Goal: Transaction & Acquisition: Book appointment/travel/reservation

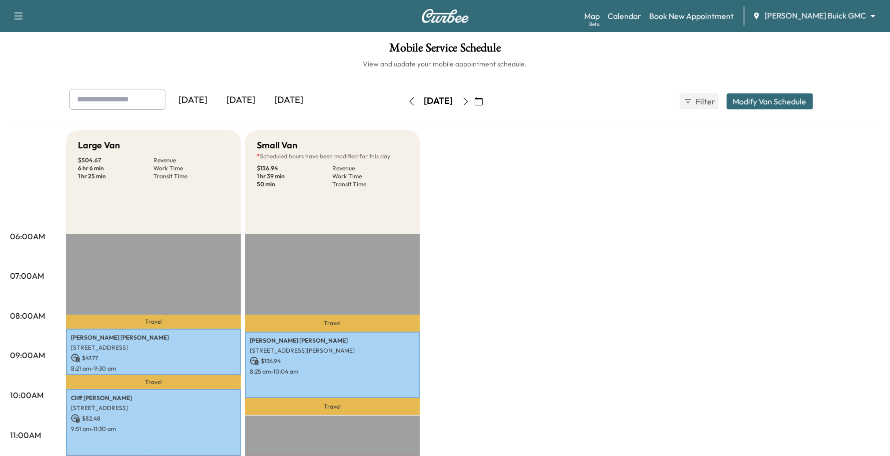
click at [702, 24] on div "Map Beta Calendar Book New Appointment [PERSON_NAME] Buick GMC ******** ​" at bounding box center [733, 15] width 298 height 19
click at [704, 16] on link "Book New Appointment" at bounding box center [691, 16] width 84 height 12
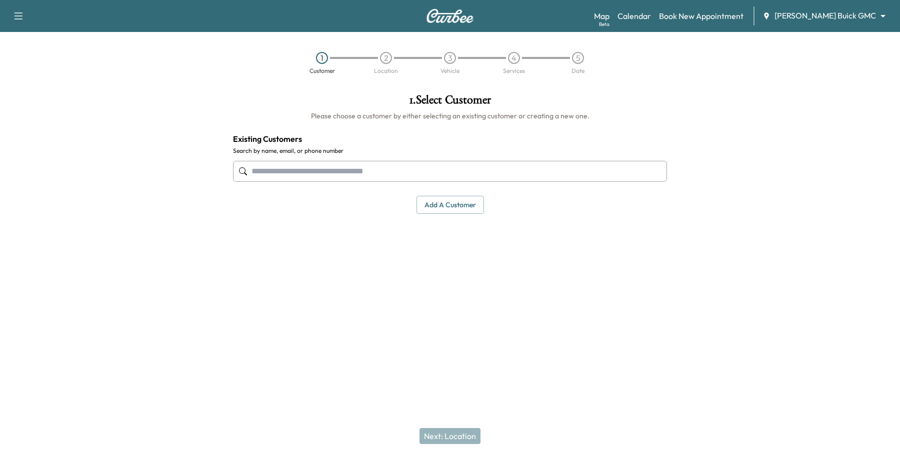
click at [421, 165] on input "text" at bounding box center [450, 171] width 434 height 21
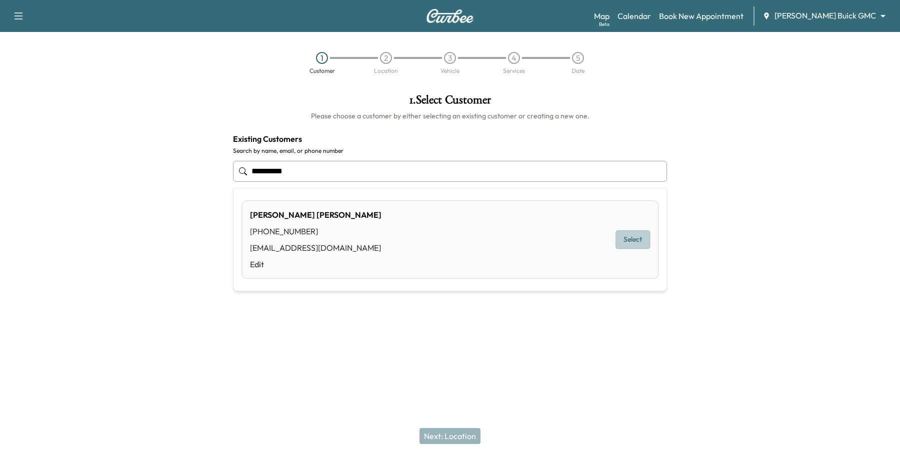
click at [635, 235] on button "Select" at bounding box center [632, 240] width 34 height 18
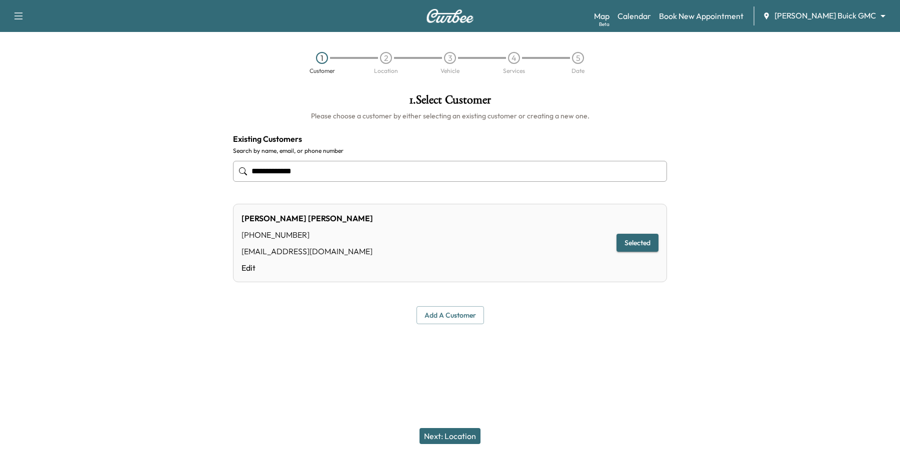
type input "**********"
click at [466, 428] on div "Next: Location" at bounding box center [450, 436] width 900 height 40
click at [467, 431] on button "Next: Location" at bounding box center [449, 436] width 61 height 16
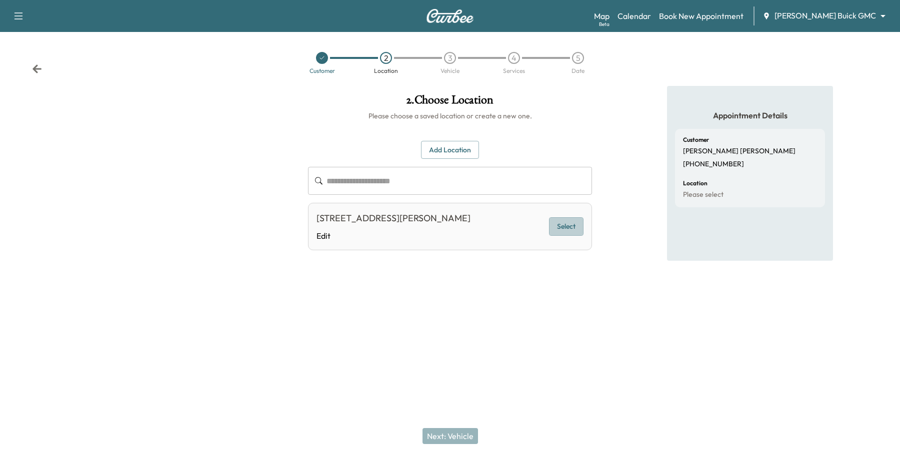
click at [575, 227] on button "Select" at bounding box center [566, 226] width 34 height 18
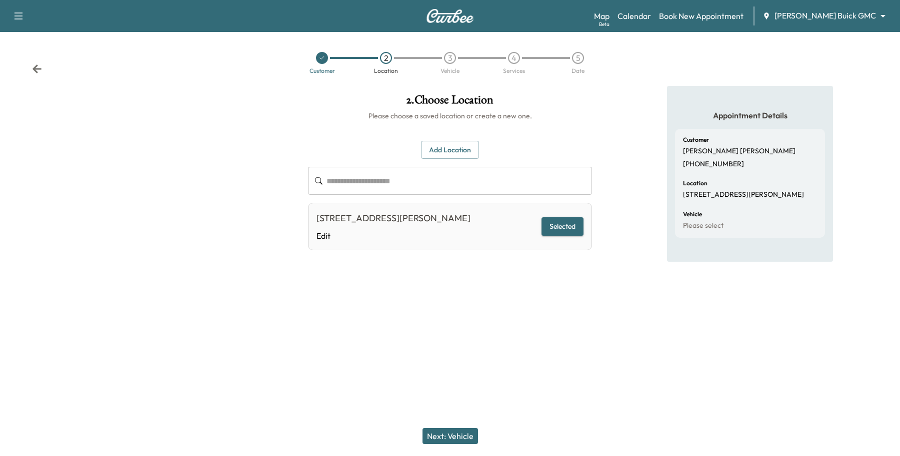
click at [458, 437] on button "Next: Vehicle" at bounding box center [449, 436] width 55 height 16
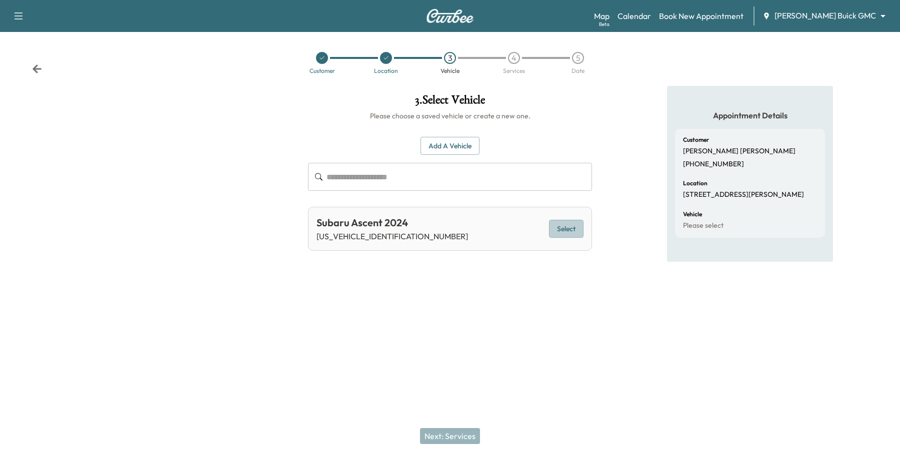
click at [560, 235] on button "Select" at bounding box center [566, 229] width 34 height 18
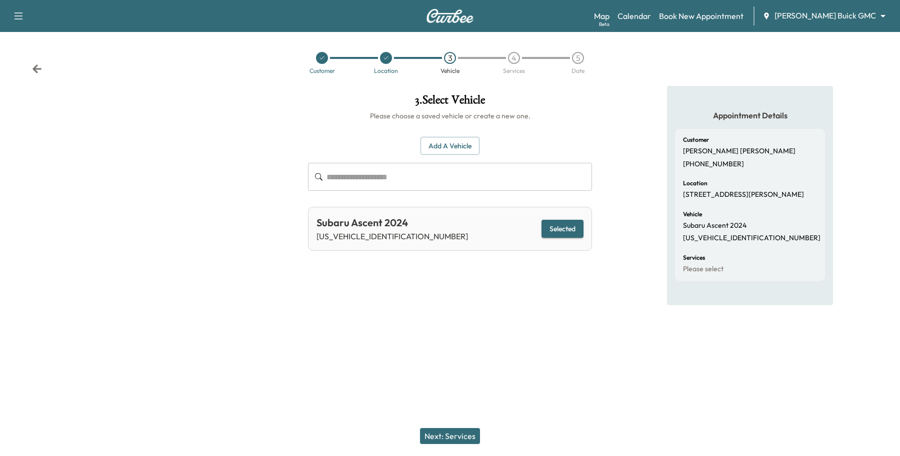
click at [461, 428] on div "Next: Services" at bounding box center [450, 436] width 900 height 40
click at [460, 435] on button "Next: Services" at bounding box center [450, 436] width 60 height 16
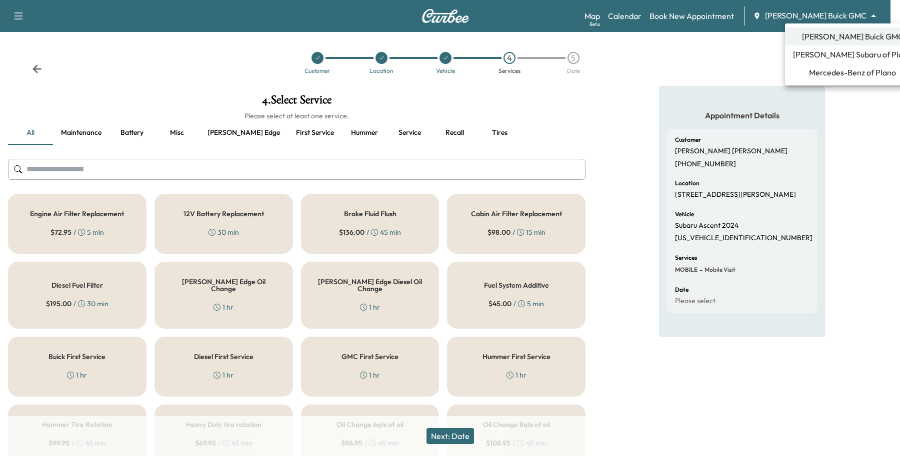
click at [841, 19] on body "Support Log Out Map Beta Calendar Book New Appointment [PERSON_NAME] Buick GMC …" at bounding box center [450, 228] width 900 height 456
click at [830, 58] on span "[PERSON_NAME] Subaru of Plano" at bounding box center [852, 54] width 119 height 12
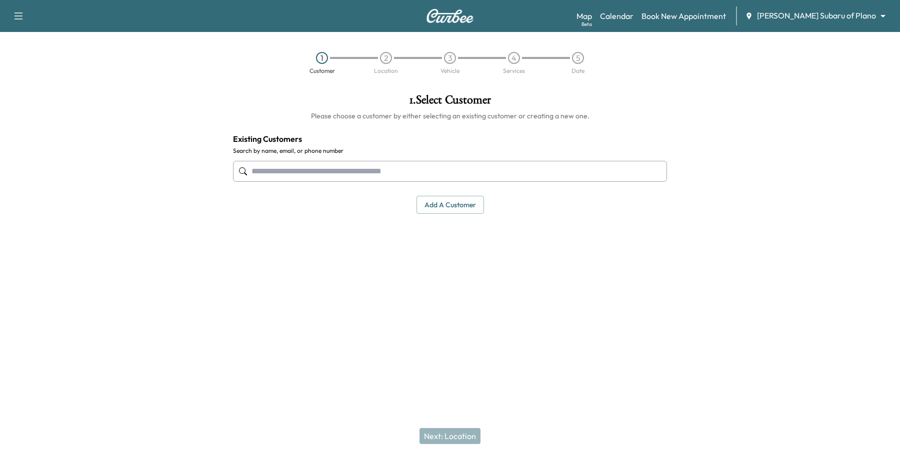
click at [365, 174] on input "text" at bounding box center [450, 171] width 434 height 21
click at [313, 155] on div at bounding box center [450, 171] width 434 height 33
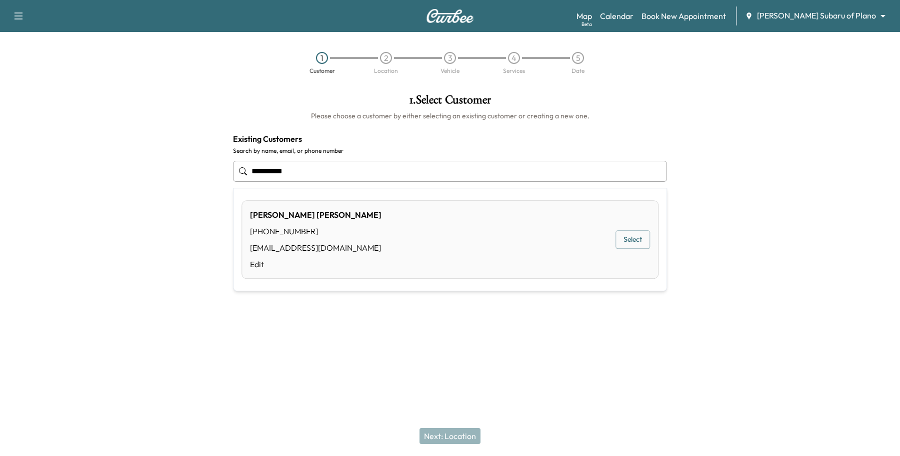
click at [643, 239] on button "Select" at bounding box center [632, 240] width 34 height 18
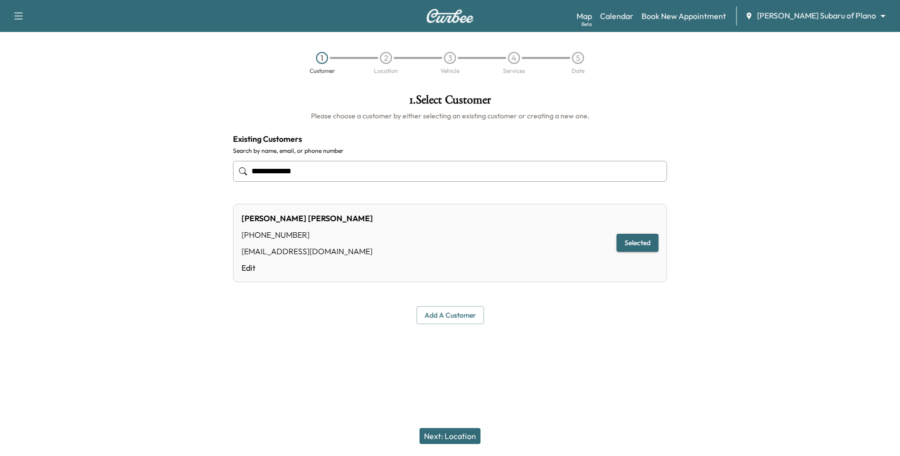
type input "**********"
click at [423, 423] on div "Next: Location" at bounding box center [450, 436] width 900 height 40
click at [466, 435] on button "Next: Location" at bounding box center [449, 436] width 61 height 16
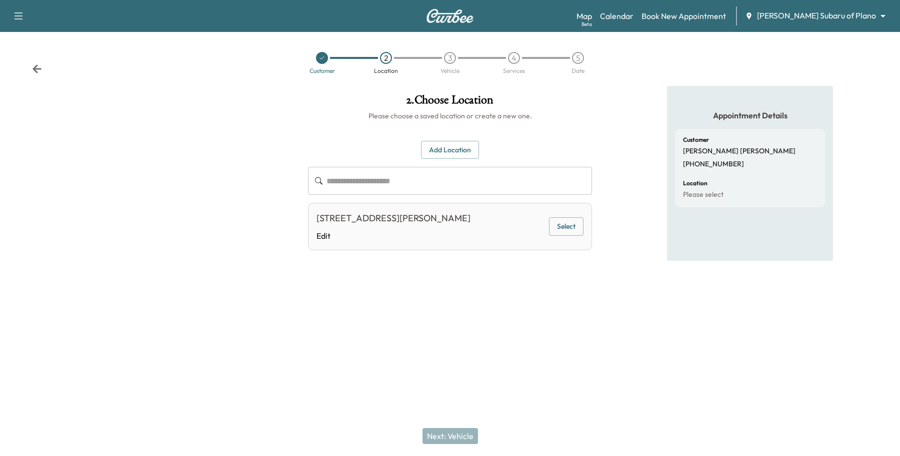
click at [578, 231] on button "Select" at bounding box center [566, 226] width 34 height 18
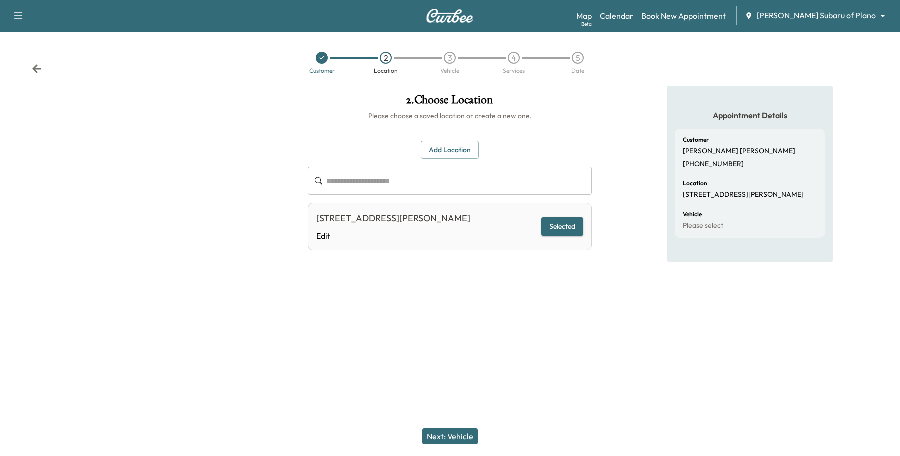
click at [458, 433] on button "Next: Vehicle" at bounding box center [449, 436] width 55 height 16
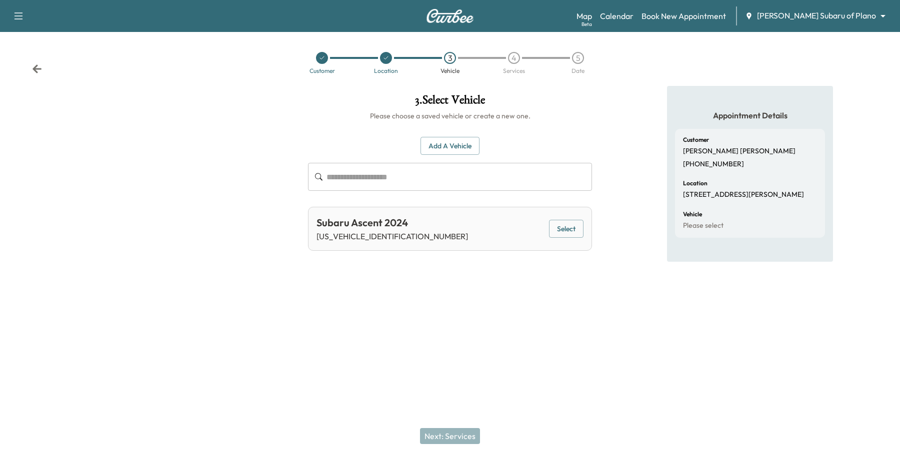
click at [572, 226] on button "Select" at bounding box center [566, 229] width 34 height 18
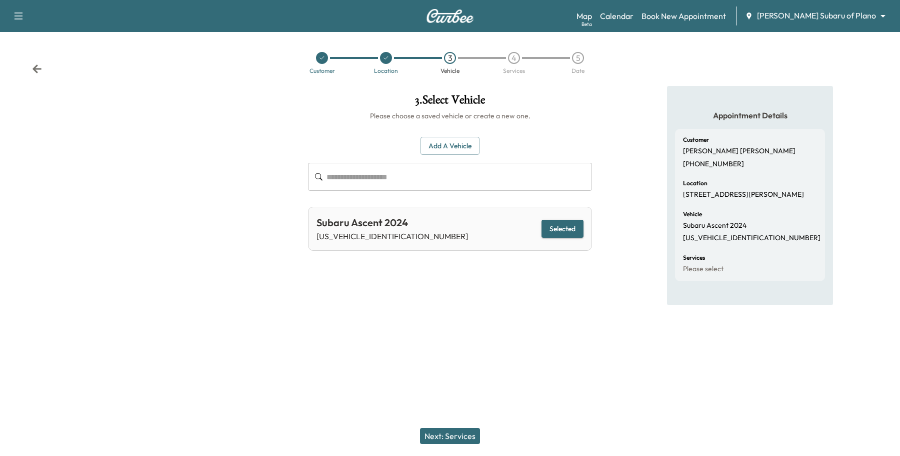
click at [460, 436] on button "Next: Services" at bounding box center [450, 436] width 60 height 16
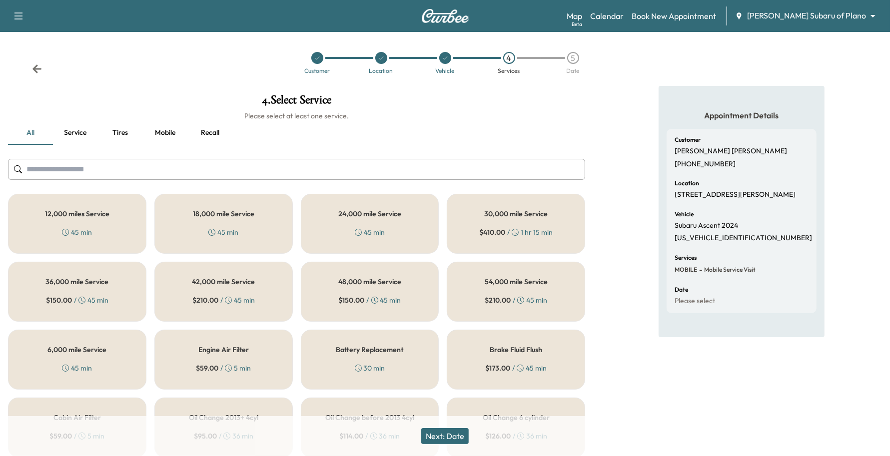
click at [62, 223] on div "12,000 miles Service 45 min" at bounding box center [77, 224] width 138 height 60
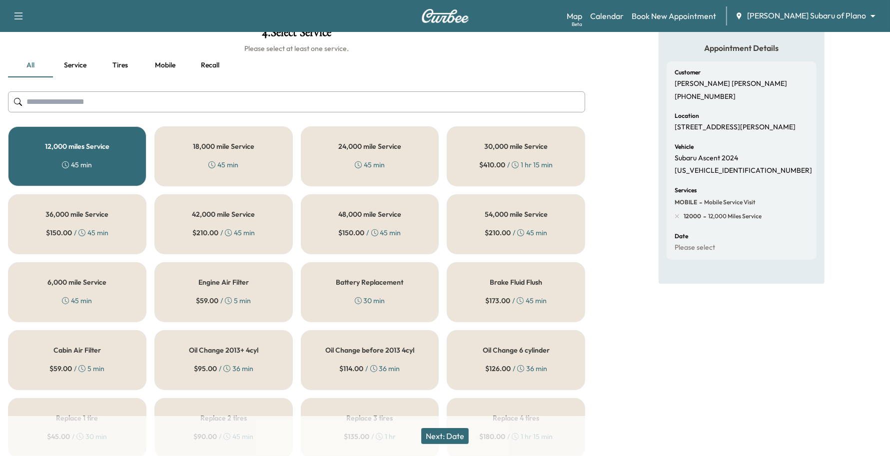
scroll to position [62, 0]
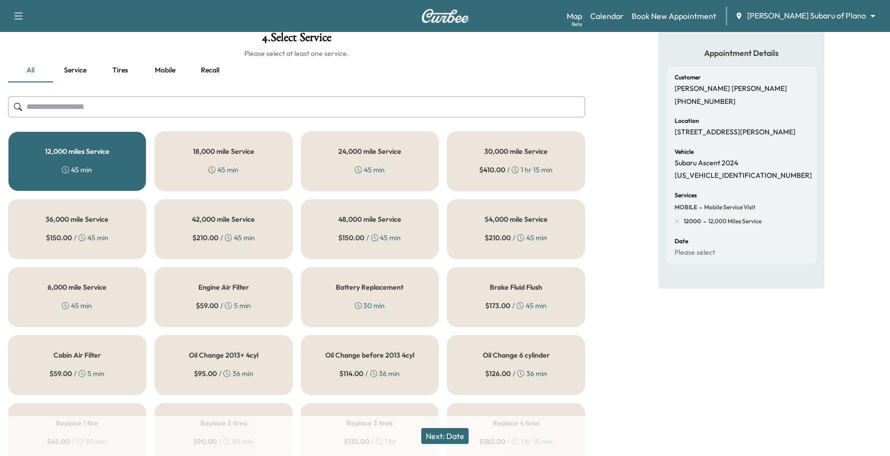
click at [133, 288] on div "6,000 mile Service 45 min" at bounding box center [77, 297] width 138 height 60
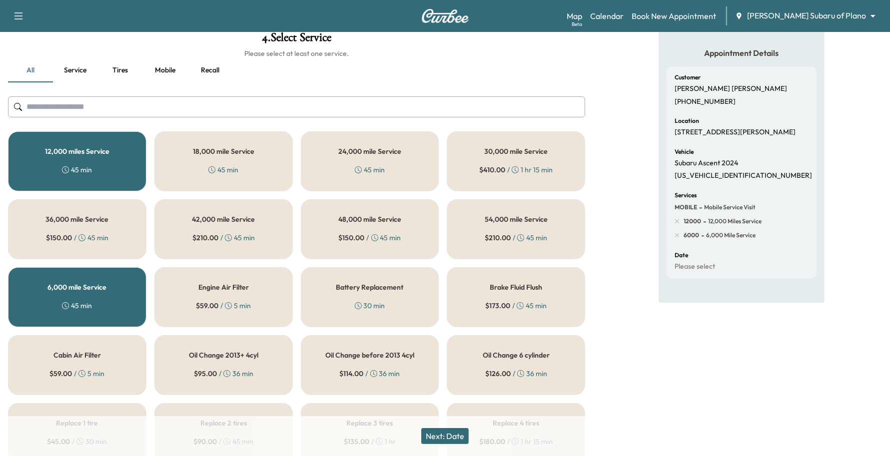
click at [90, 173] on div "45 min" at bounding box center [77, 170] width 30 height 10
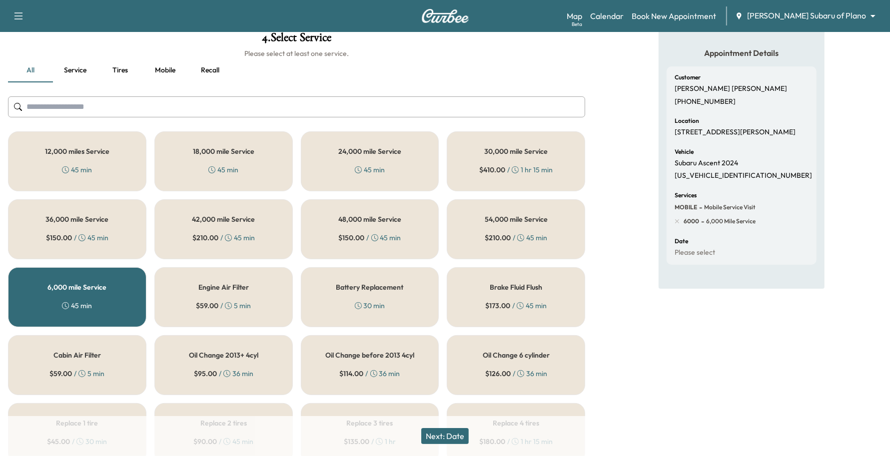
click at [84, 156] on div "12,000 miles Service 45 min" at bounding box center [77, 161] width 138 height 60
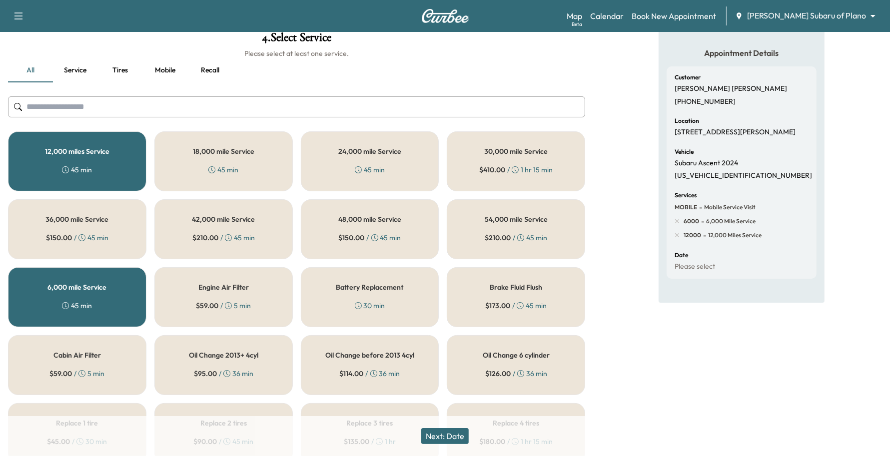
drag, startPoint x: 101, startPoint y: 288, endPoint x: 133, endPoint y: 315, distance: 41.8
click at [102, 288] on h5 "6,000 mile Service" at bounding box center [76, 287] width 59 height 7
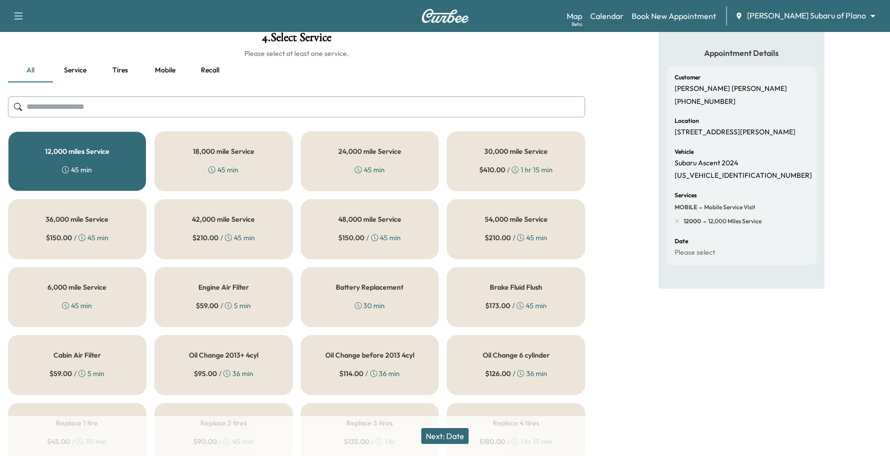
drag, startPoint x: 464, startPoint y: 439, endPoint x: 657, endPoint y: 390, distance: 199.5
click at [657, 390] on div "4 . Select Service Please select at least one service. all Service Tires Mobile…" at bounding box center [445, 349] width 890 height 652
drag, startPoint x: 752, startPoint y: 168, endPoint x: 668, endPoint y: 178, distance: 84.6
click at [668, 178] on div "Customer [PERSON_NAME] [PHONE_NUMBER] Location [STREET_ADDRESS][PERSON_NAME] Ve…" at bounding box center [742, 165] width 150 height 198
copy p "[US_VEHICLE_IDENTIFICATION_NUMBER]"
